Goal: Task Accomplishment & Management: Complete application form

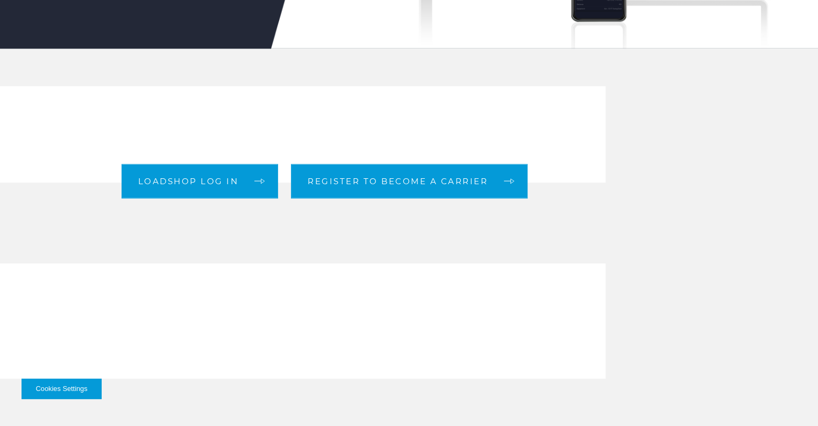
scroll to position [269, 0]
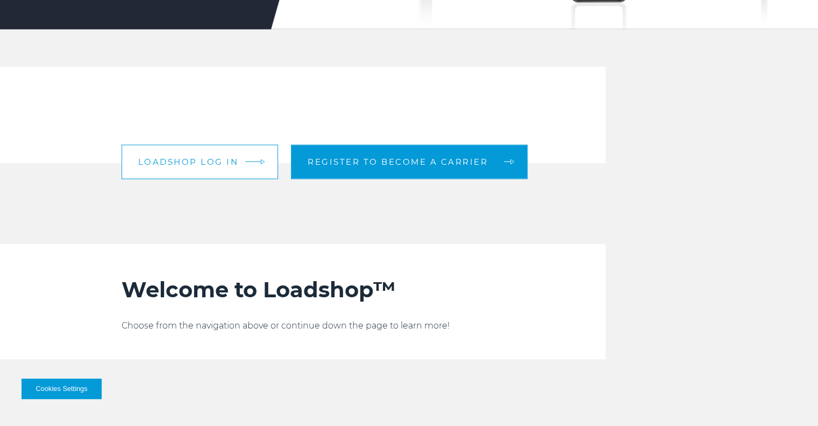
click at [229, 161] on span "Loadshop log in" at bounding box center [188, 162] width 101 height 8
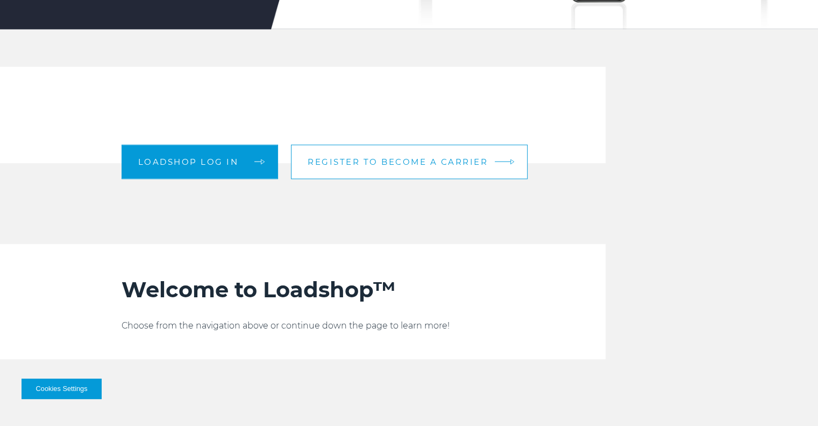
click at [327, 160] on span "Register to become a carrier" at bounding box center [398, 162] width 180 height 8
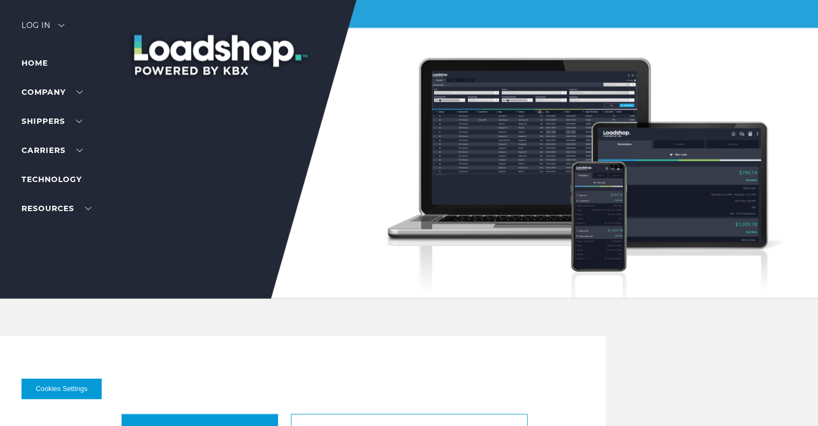
scroll to position [215, 0]
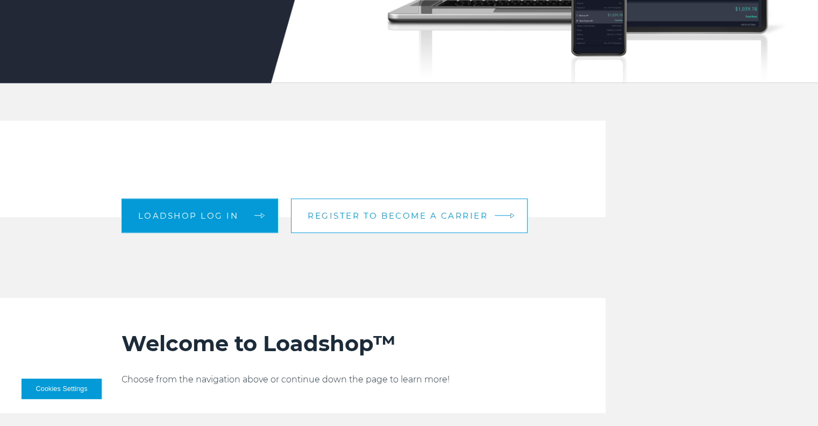
click at [379, 223] on link "Register to become a carrier" at bounding box center [409, 215] width 237 height 34
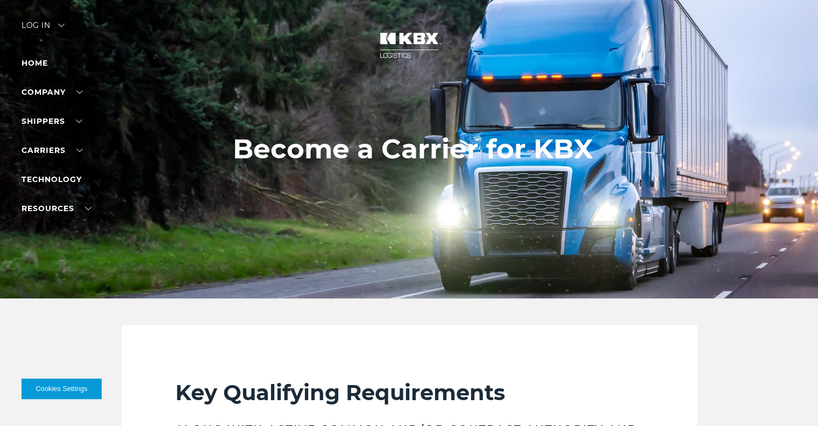
click at [43, 23] on div "Log in" at bounding box center [43, 30] width 43 height 16
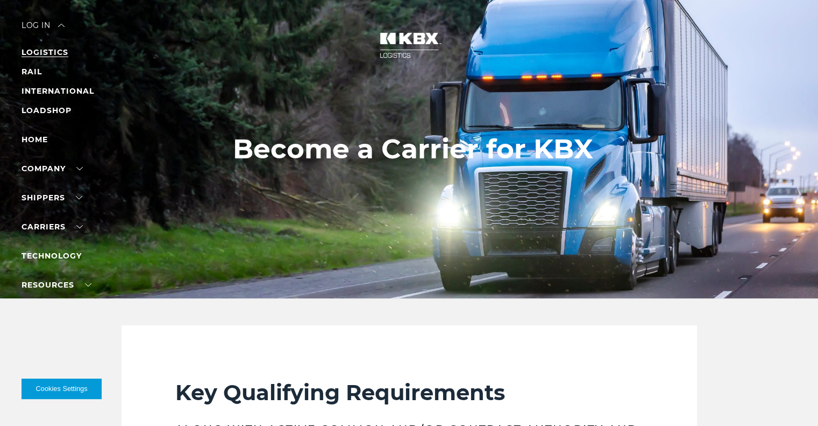
click at [42, 52] on link "LOGISTICS" at bounding box center [45, 52] width 47 height 10
